Goal: Transaction & Acquisition: Purchase product/service

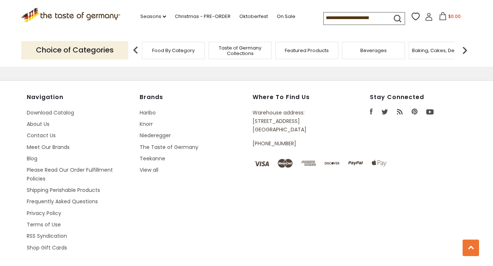
scroll to position [1021, 0]
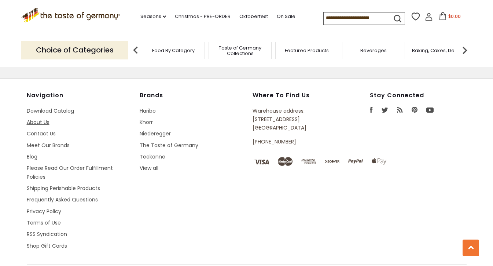
click at [40, 119] on link "About Us" at bounding box center [38, 121] width 23 height 7
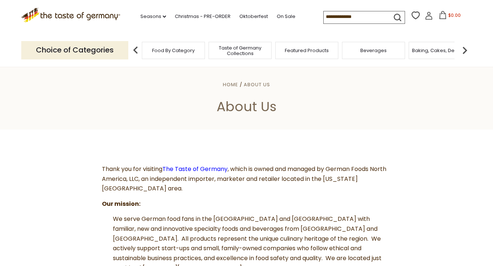
click at [329, 18] on input at bounding box center [355, 16] width 62 height 10
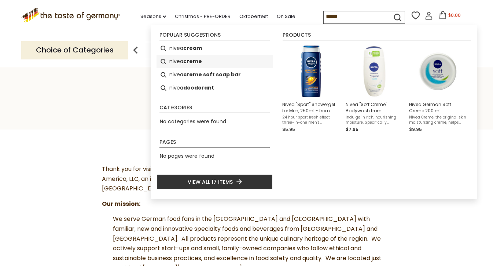
click at [199, 62] on b "creme" at bounding box center [192, 61] width 19 height 8
type input "**********"
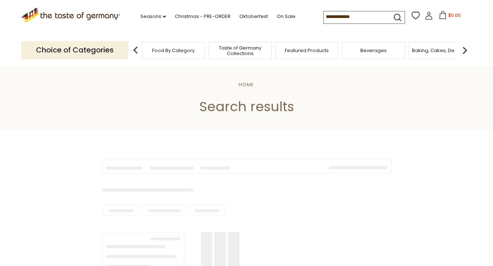
type input "**********"
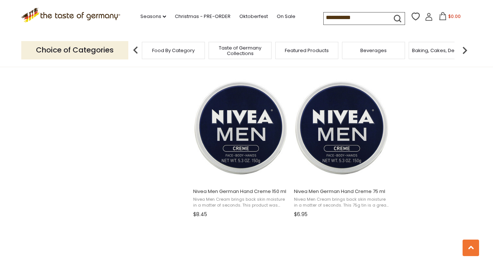
scroll to position [758, 0]
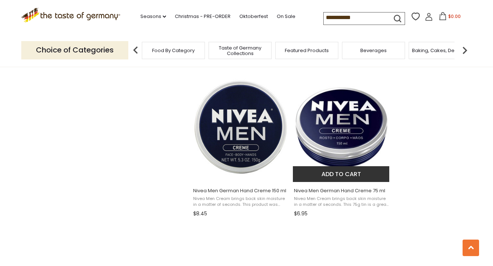
click at [328, 134] on img "Nivea Men German Hand Creme 75 ml" at bounding box center [341, 127] width 97 height 97
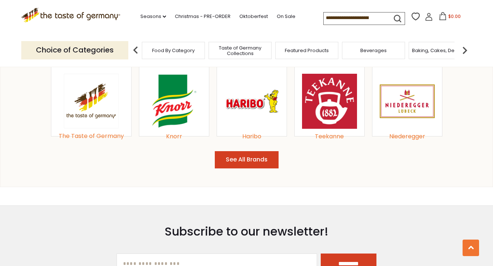
scroll to position [808, 0]
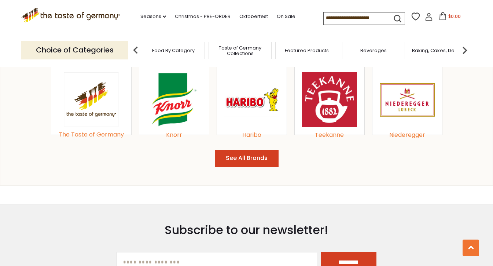
click at [244, 158] on button "See All Brands" at bounding box center [247, 158] width 64 height 17
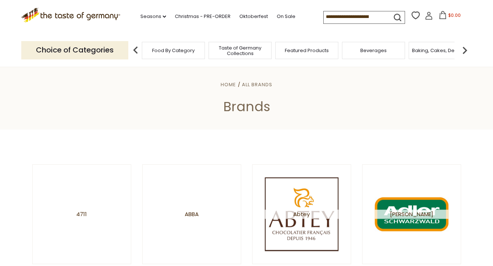
click at [340, 16] on input at bounding box center [355, 16] width 62 height 10
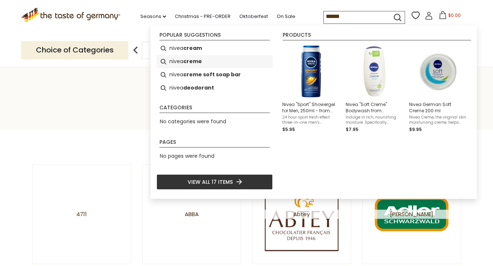
click at [199, 60] on b "creme" at bounding box center [192, 61] width 19 height 8
type input "**********"
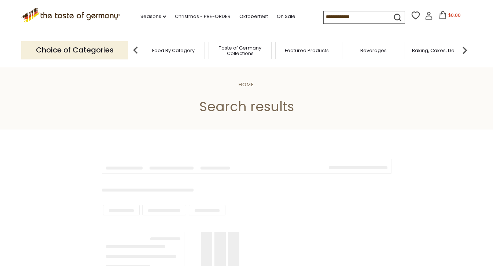
type input "**********"
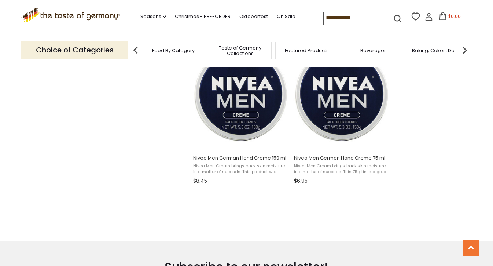
scroll to position [791, 0]
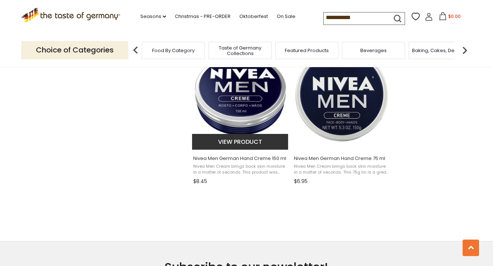
click at [260, 103] on img "Nivea Men German Hand Creme 150 ml" at bounding box center [240, 94] width 97 height 97
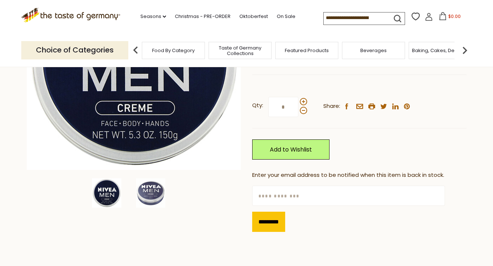
scroll to position [153, 0]
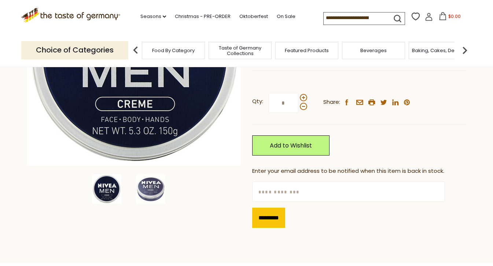
click at [369, 149] on div "Qty: * Share: facebook email printer twitter linkedin pinterest Add to Wishlist" at bounding box center [359, 124] width 215 height 85
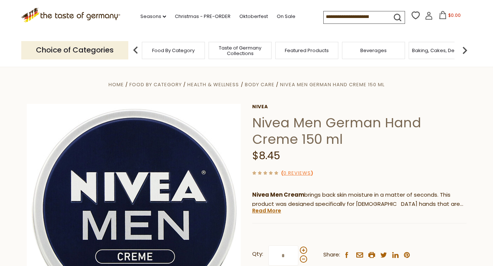
scroll to position [0, 0]
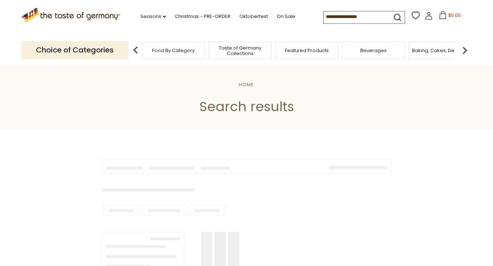
type input "**********"
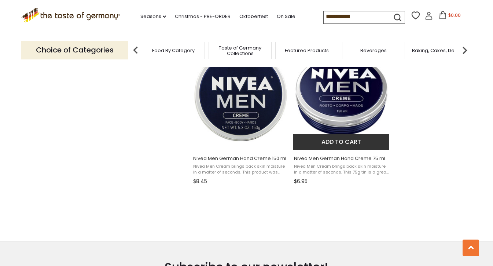
click at [353, 98] on img "Nivea Men German Hand Creme 75 ml" at bounding box center [341, 94] width 97 height 97
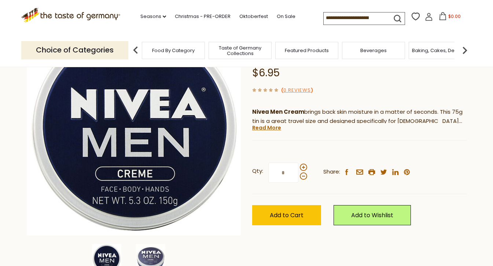
scroll to position [83, 0]
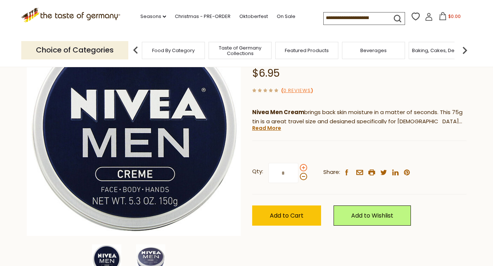
click at [302, 165] on span at bounding box center [303, 167] width 7 height 7
click at [299, 165] on input "*" at bounding box center [284, 173] width 30 height 20
click at [302, 165] on span at bounding box center [303, 167] width 7 height 7
click at [299, 165] on input "*" at bounding box center [284, 173] width 30 height 20
type input "*"
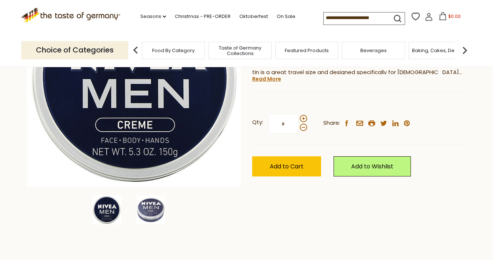
scroll to position [136, 0]
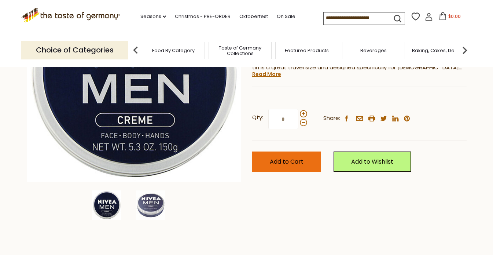
click at [287, 157] on span "Add to Cart" at bounding box center [287, 161] width 34 height 8
click at [438, 18] on icon at bounding box center [442, 16] width 8 height 8
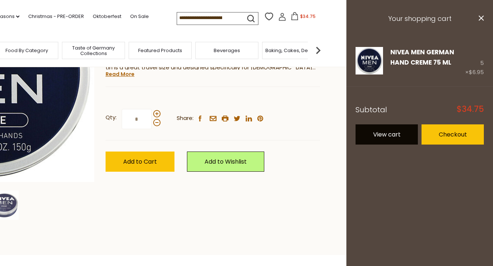
click at [384, 131] on link "View cart" at bounding box center [387, 134] width 62 height 20
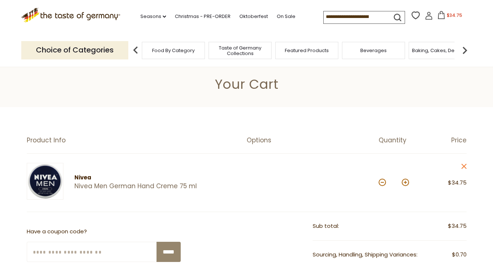
scroll to position [7, 0]
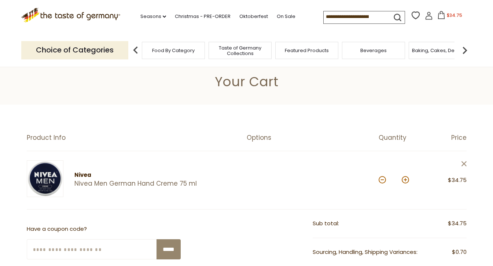
click at [463, 163] on icon at bounding box center [463, 163] width 5 height 5
